Goal: Transaction & Acquisition: Purchase product/service

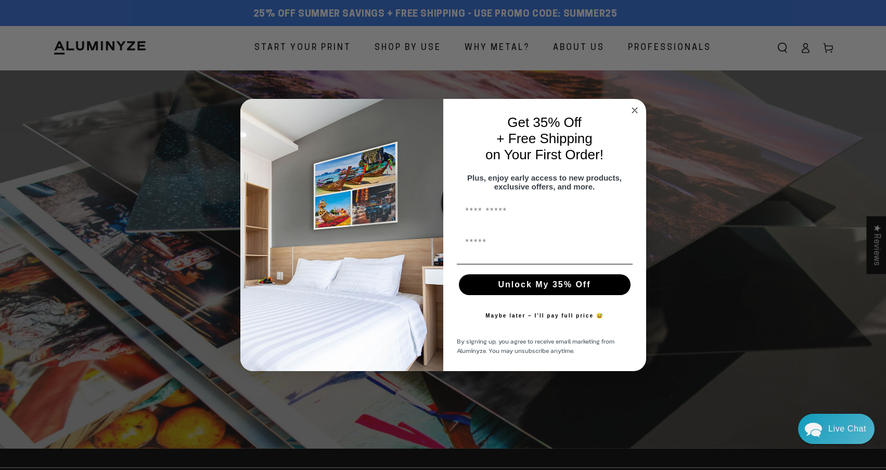
click at [635, 108] on icon "Close dialog" at bounding box center [634, 110] width 5 height 5
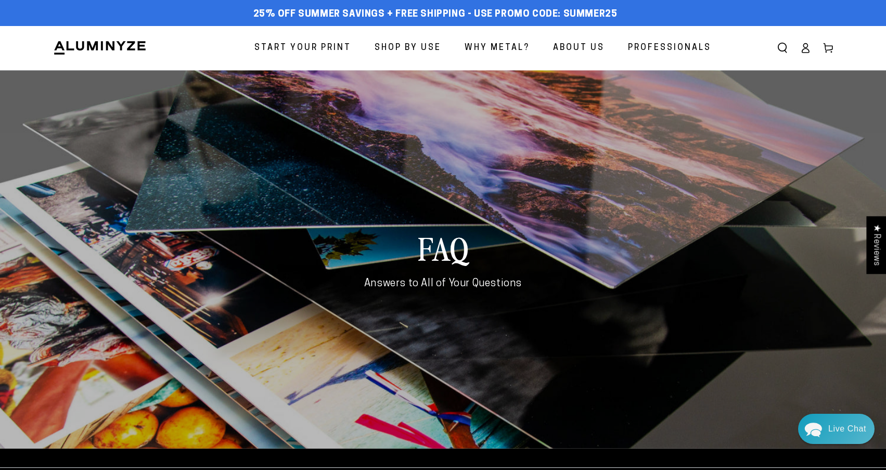
click at [803, 47] on icon at bounding box center [805, 48] width 10 height 10
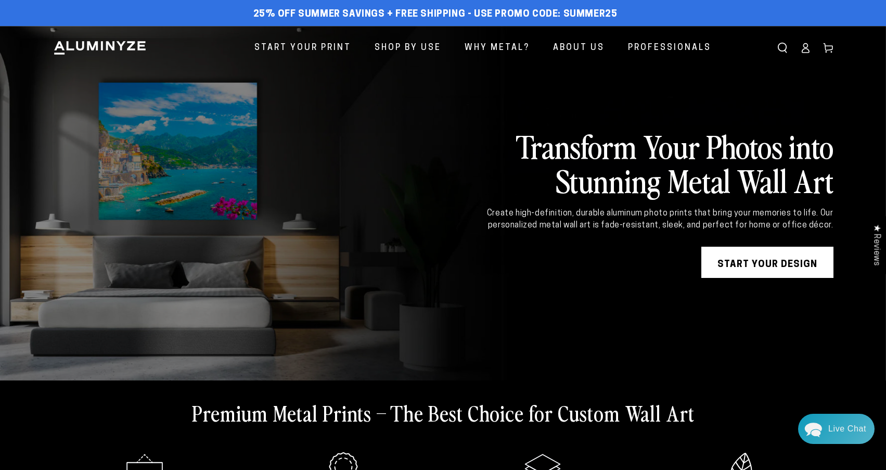
click at [806, 51] on icon at bounding box center [805, 48] width 10 height 10
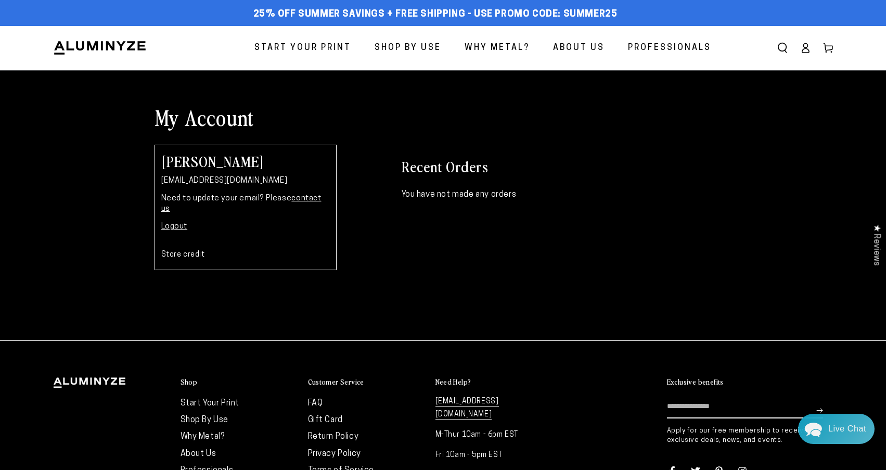
click at [314, 46] on span "Start Your Print" at bounding box center [303, 48] width 97 height 15
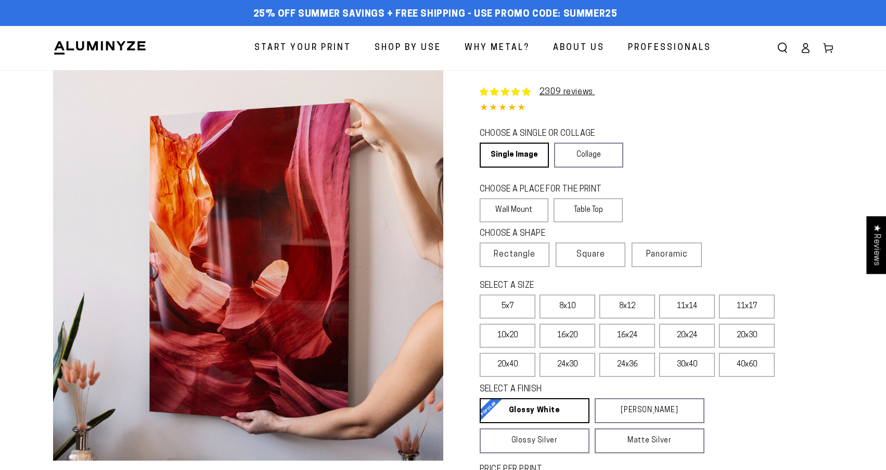
select select "**********"
click at [845, 135] on section "Skip to product information Open media 1 in modal Open media 2 in modal Open me…" at bounding box center [443, 352] width 833 height 565
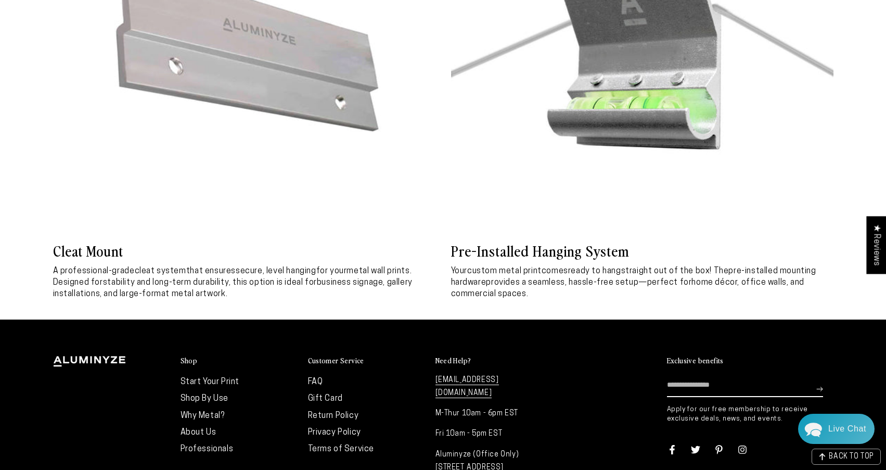
scroll to position [4933, 0]
